Goal: Information Seeking & Learning: Learn about a topic

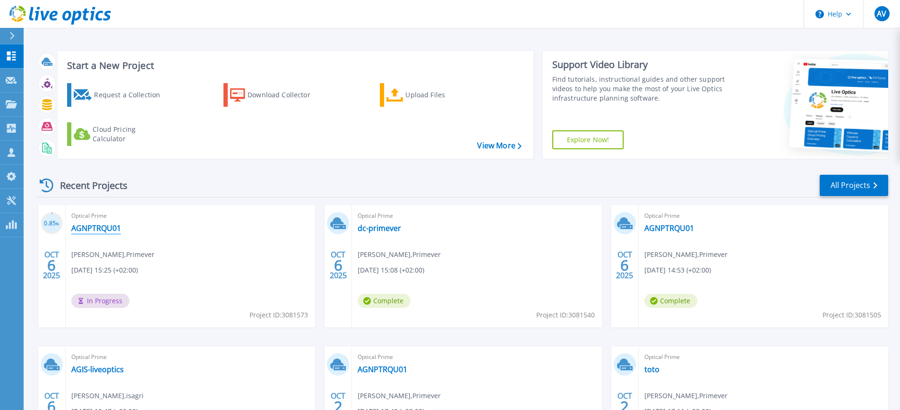
scroll to position [12, 0]
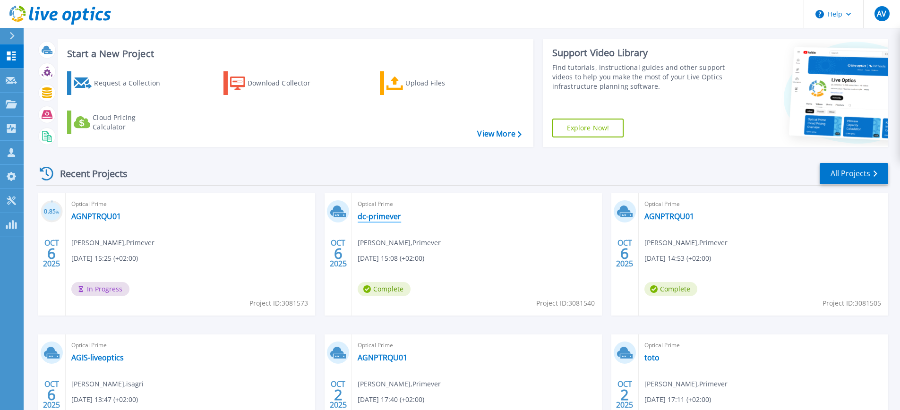
click at [382, 215] on link "dc-primever" at bounding box center [379, 216] width 43 height 9
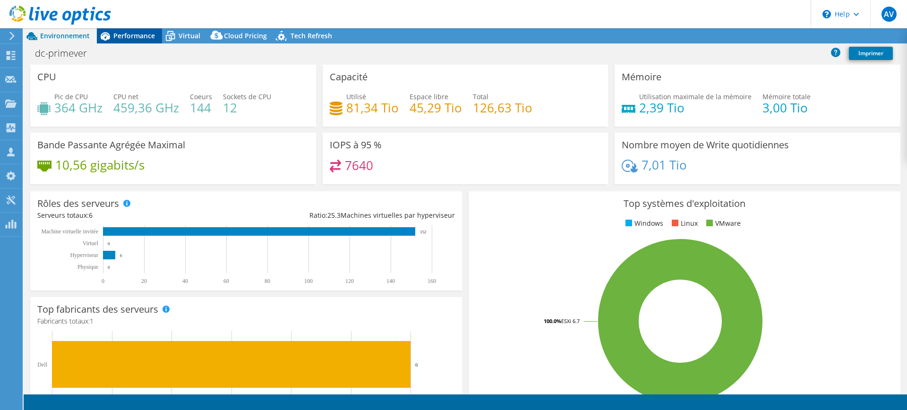
click at [143, 36] on span "Performance" at bounding box center [134, 35] width 42 height 9
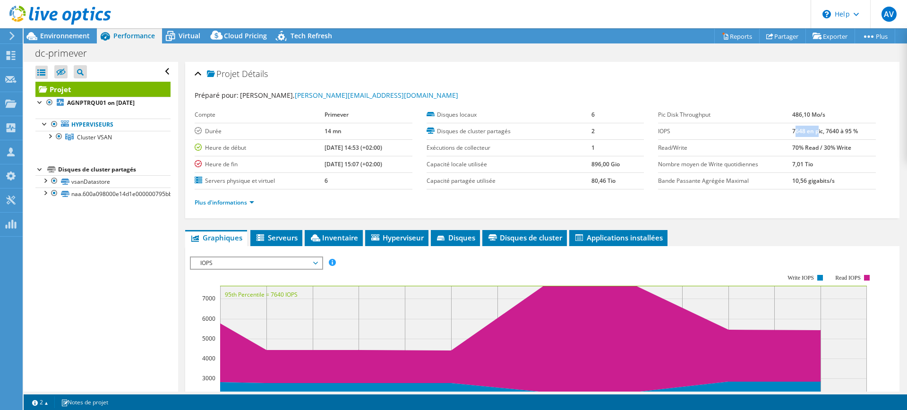
drag, startPoint x: 790, startPoint y: 134, endPoint x: 814, endPoint y: 133, distance: 24.1
click at [814, 133] on b "7648 en pic, 7640 à 95 %" at bounding box center [825, 131] width 66 height 8
click at [256, 206] on li "Plus d'informations" at bounding box center [227, 203] width 65 height 10
click at [252, 203] on link "Plus d'informations" at bounding box center [225, 202] width 60 height 8
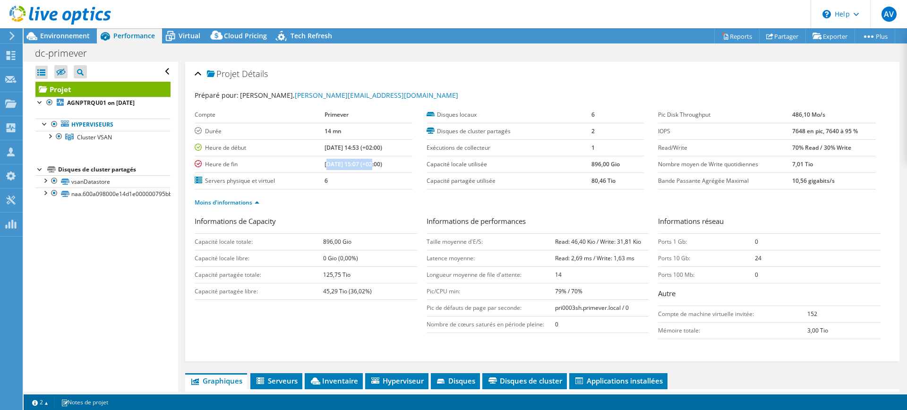
drag, startPoint x: 317, startPoint y: 167, endPoint x: 360, endPoint y: 166, distance: 43.5
click at [360, 166] on b "10/06/2025, 15:07 (+02:00)" at bounding box center [354, 164] width 58 height 8
